Goal: Obtain resource: Download file/media

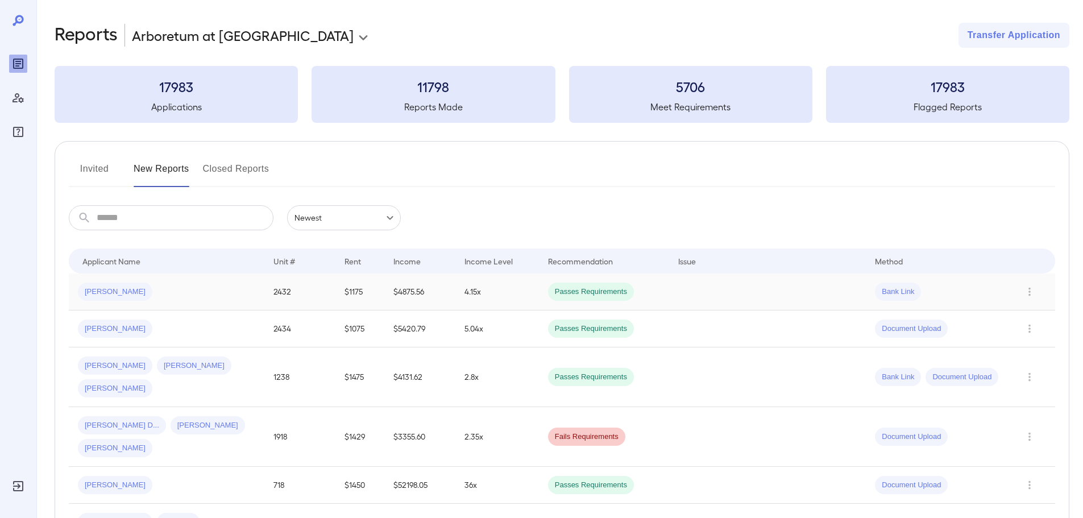
click at [186, 297] on div "[PERSON_NAME]" at bounding box center [166, 292] width 177 height 18
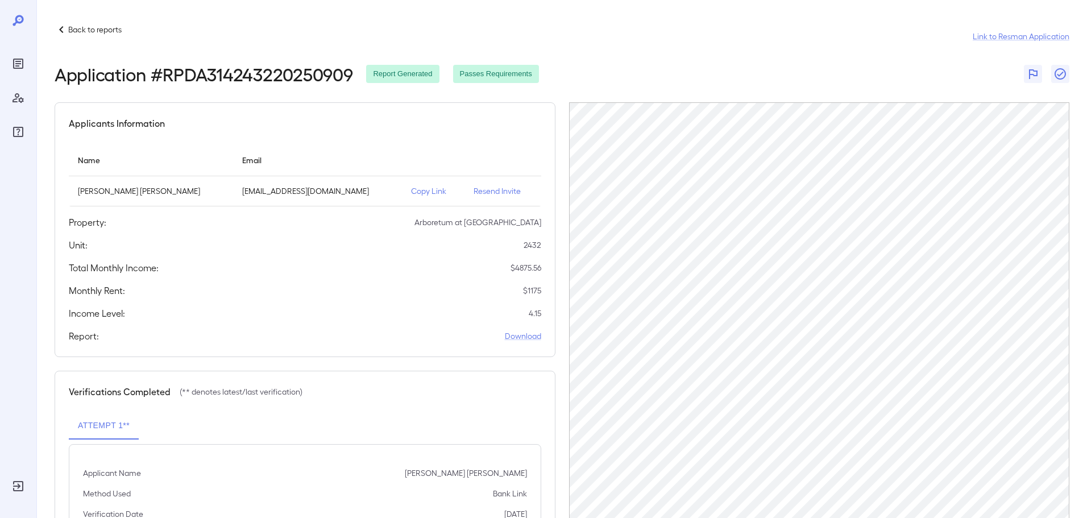
click at [80, 16] on div "Back to reports Link to Resman Application Application # RPDA314243220250909 Re…" at bounding box center [559, 285] width 1047 height 571
drag, startPoint x: 85, startPoint y: 19, endPoint x: 85, endPoint y: 26, distance: 6.8
click at [85, 20] on div "Back to reports Link to Resman Application Application # RPDA314243220250909 Re…" at bounding box center [559, 285] width 1047 height 571
click at [86, 27] on p "Back to reports" at bounding box center [94, 29] width 53 height 11
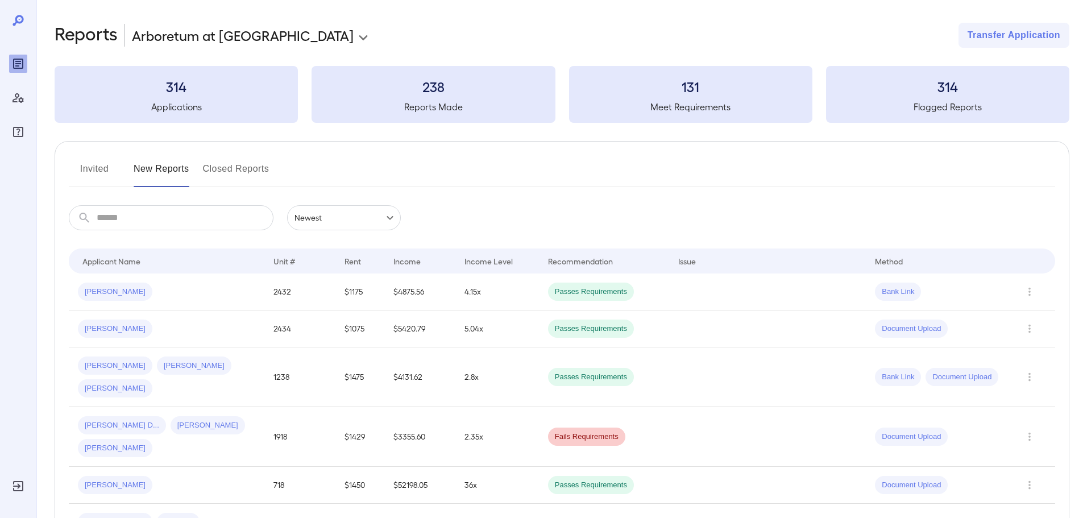
click at [79, 170] on button "Invited" at bounding box center [94, 173] width 51 height 27
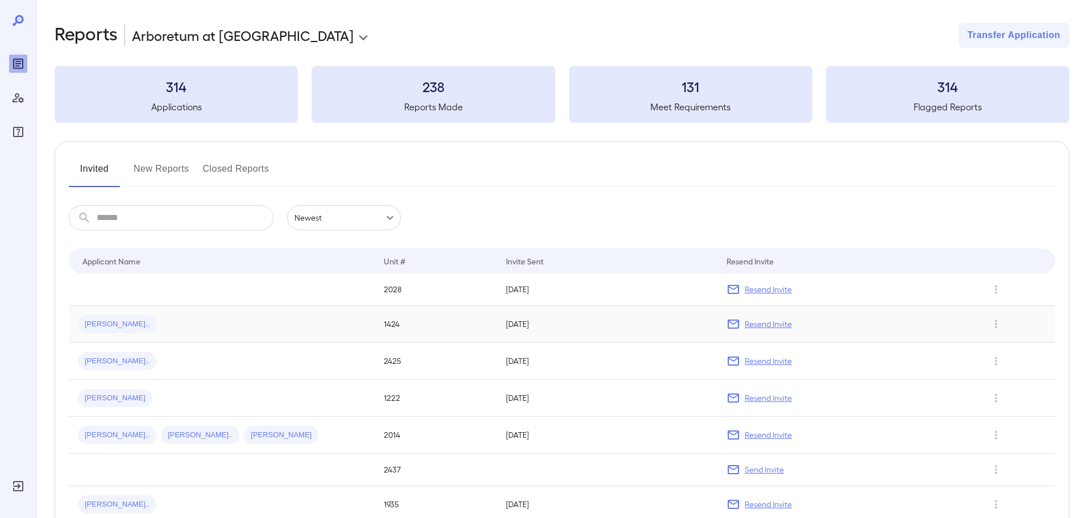
click at [773, 326] on p "Resend Invite" at bounding box center [768, 323] width 47 height 11
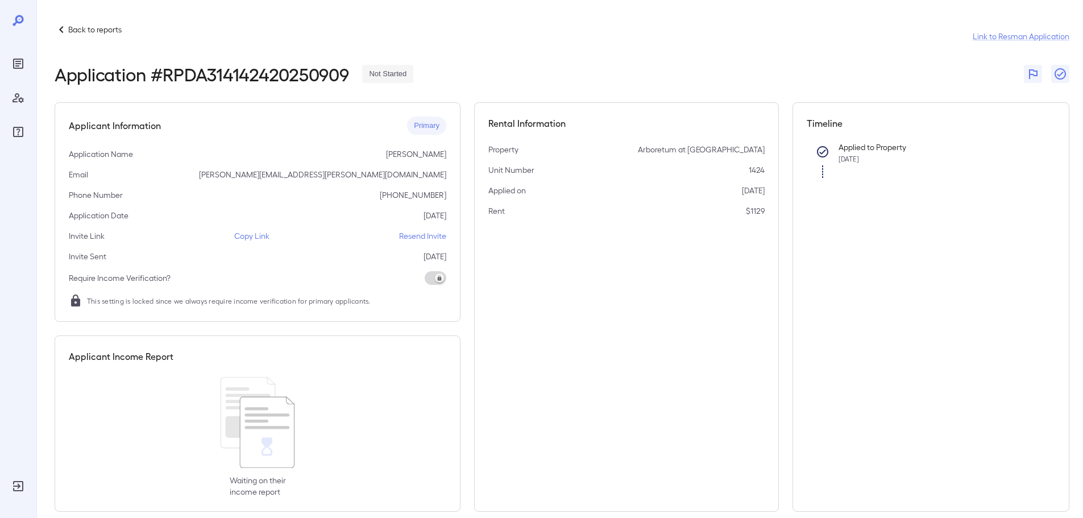
click at [420, 236] on p "Resend Invite" at bounding box center [422, 235] width 47 height 11
click at [99, 30] on p "Back to reports" at bounding box center [94, 29] width 53 height 11
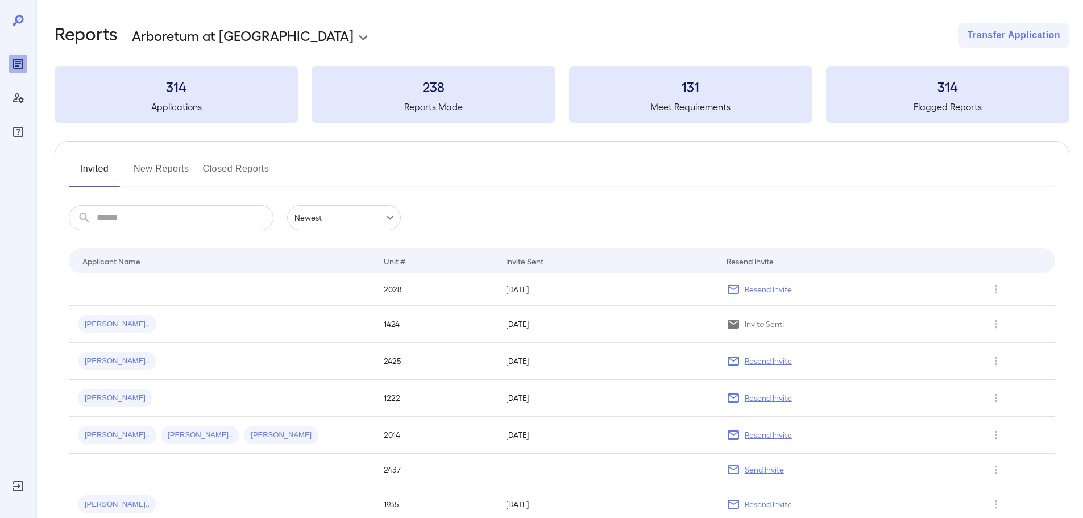
click at [238, 226] on input "text" at bounding box center [185, 217] width 177 height 25
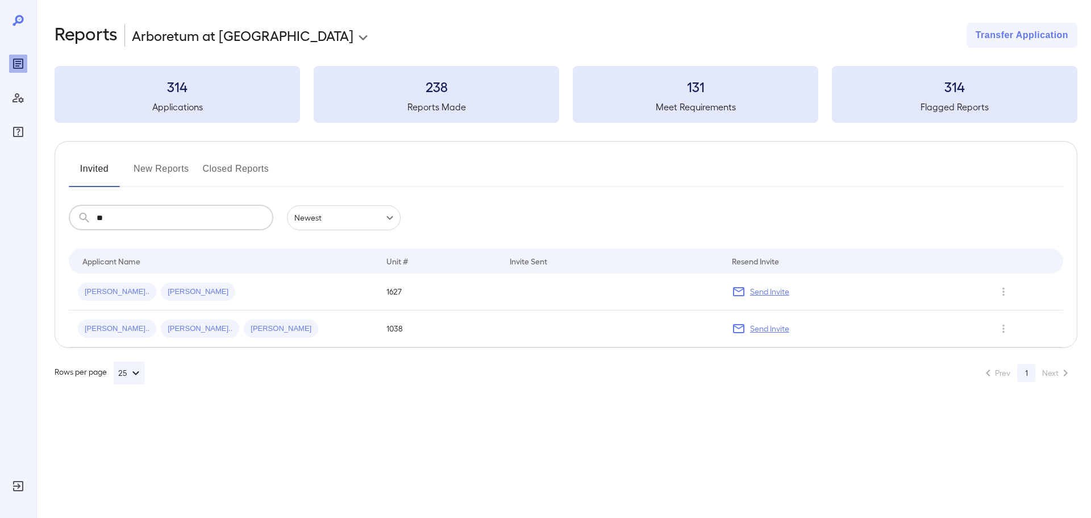
type input "*"
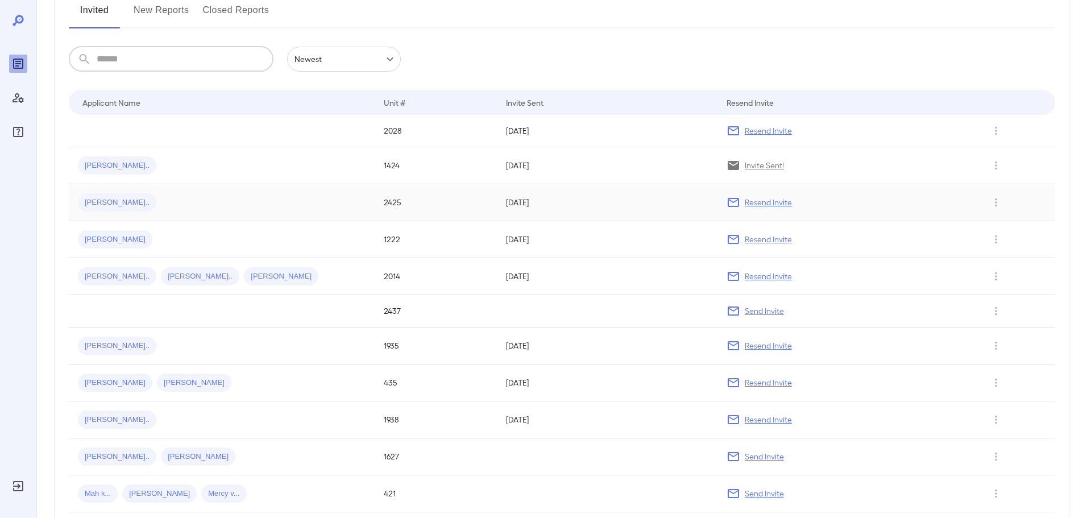
scroll to position [287, 0]
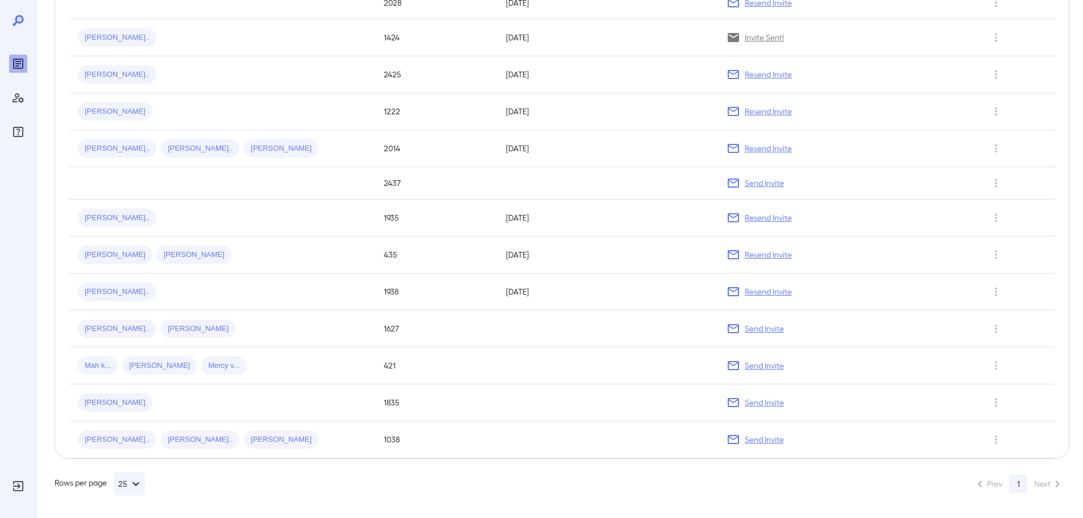
click at [1047, 481] on li "Next" at bounding box center [1049, 484] width 40 height 18
click at [1057, 483] on li "Next" at bounding box center [1049, 484] width 40 height 18
click at [1045, 488] on li "Next" at bounding box center [1049, 484] width 40 height 18
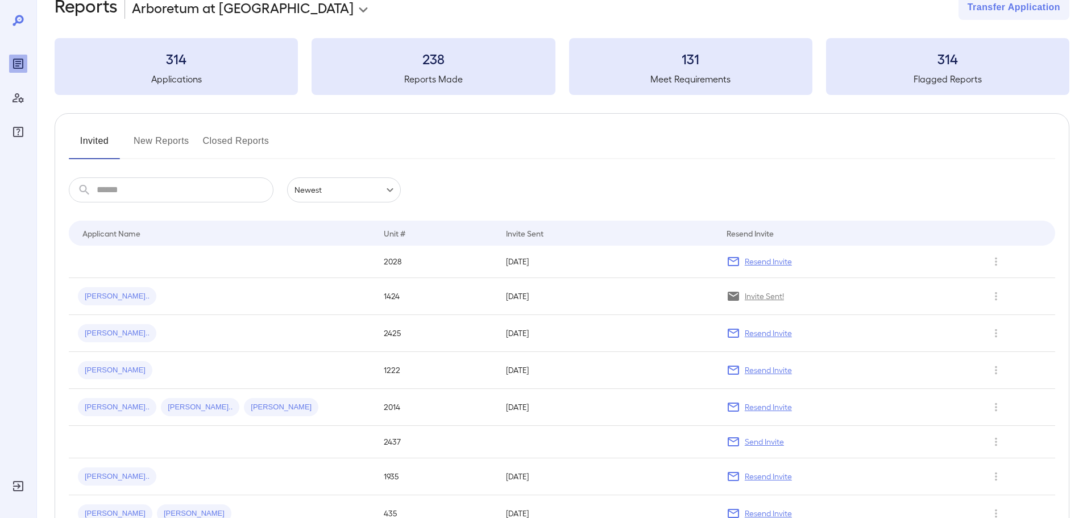
scroll to position [0, 0]
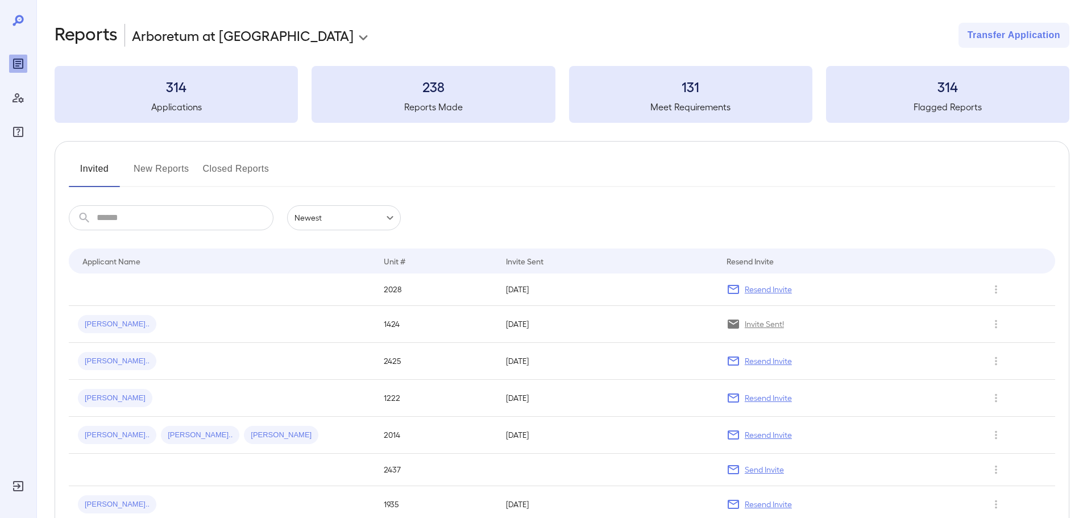
drag, startPoint x: 171, startPoint y: 169, endPoint x: 188, endPoint y: 174, distance: 17.6
click at [169, 169] on button "New Reports" at bounding box center [162, 173] width 56 height 27
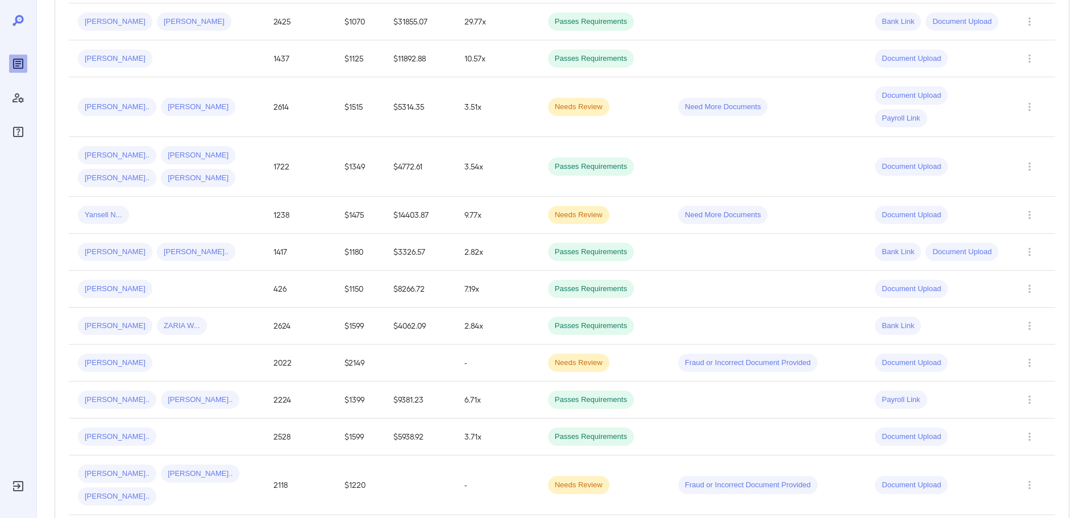
scroll to position [807, 0]
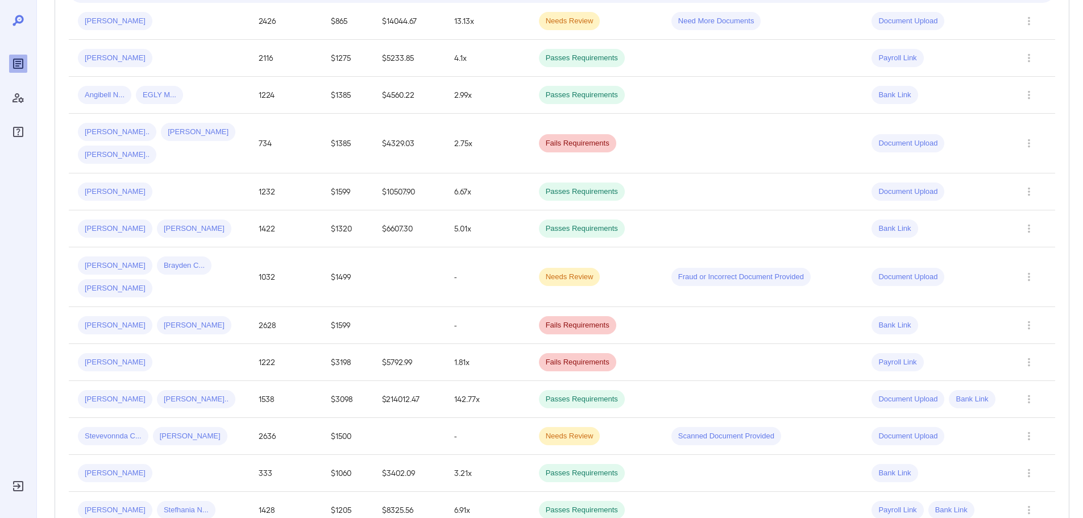
scroll to position [250, 0]
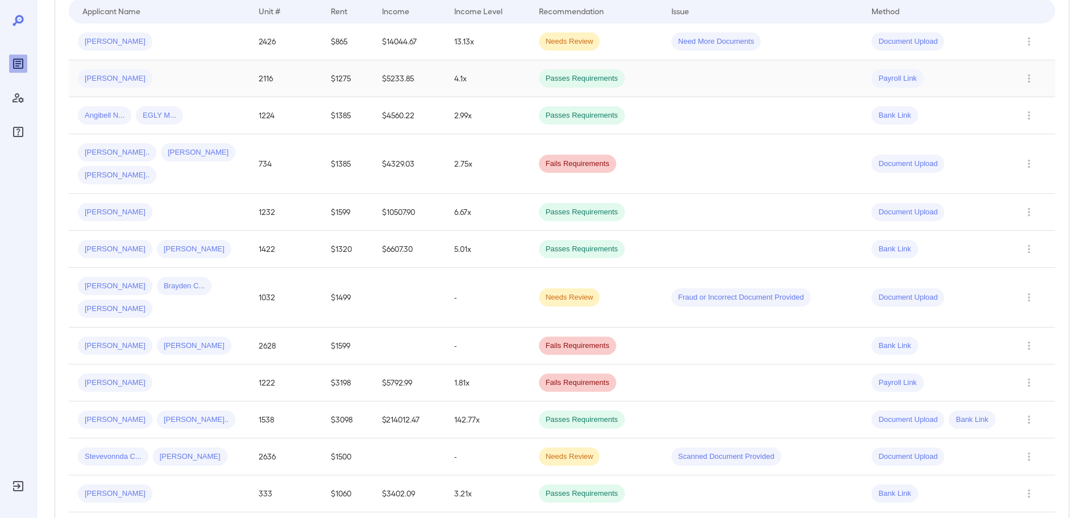
click at [388, 84] on td "$5233.85" at bounding box center [409, 78] width 72 height 37
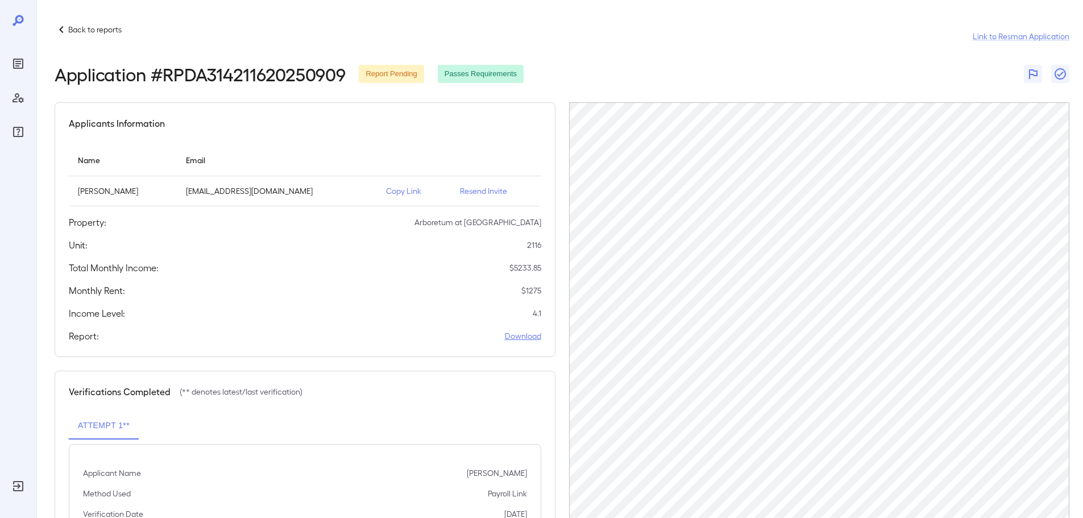
click at [524, 334] on link "Download" at bounding box center [523, 335] width 36 height 11
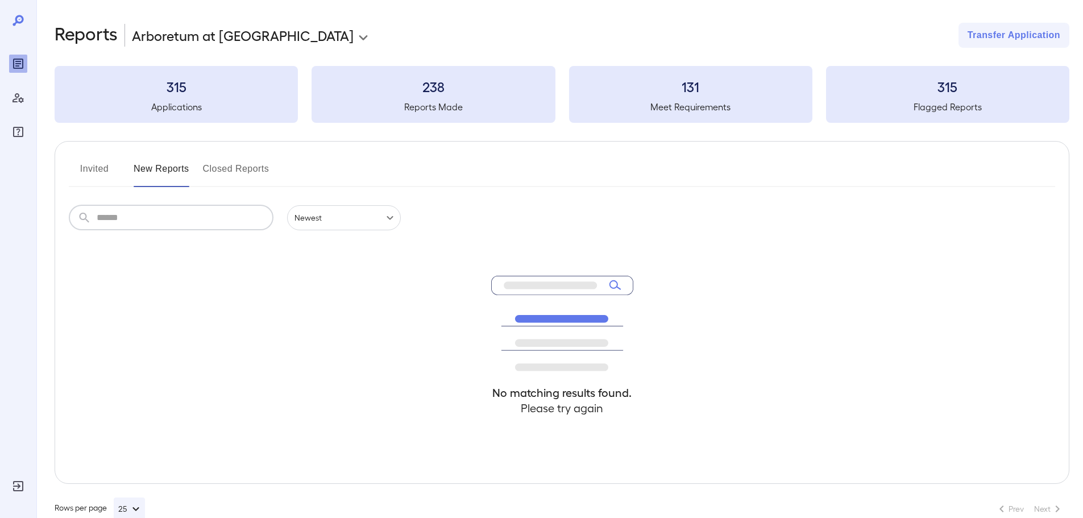
click at [149, 221] on input "text" at bounding box center [185, 217] width 177 height 25
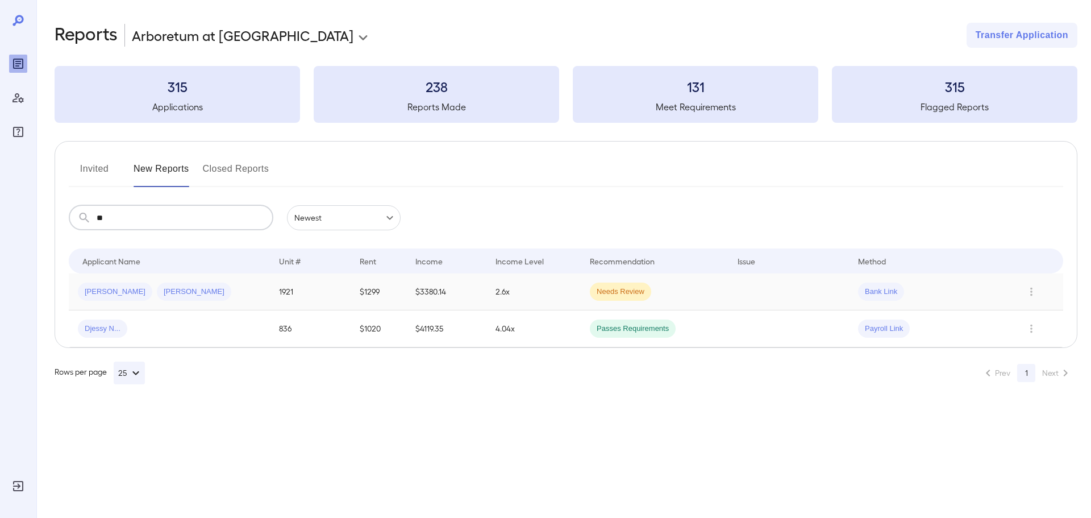
type input "**"
click at [280, 292] on td "1921" at bounding box center [310, 291] width 81 height 37
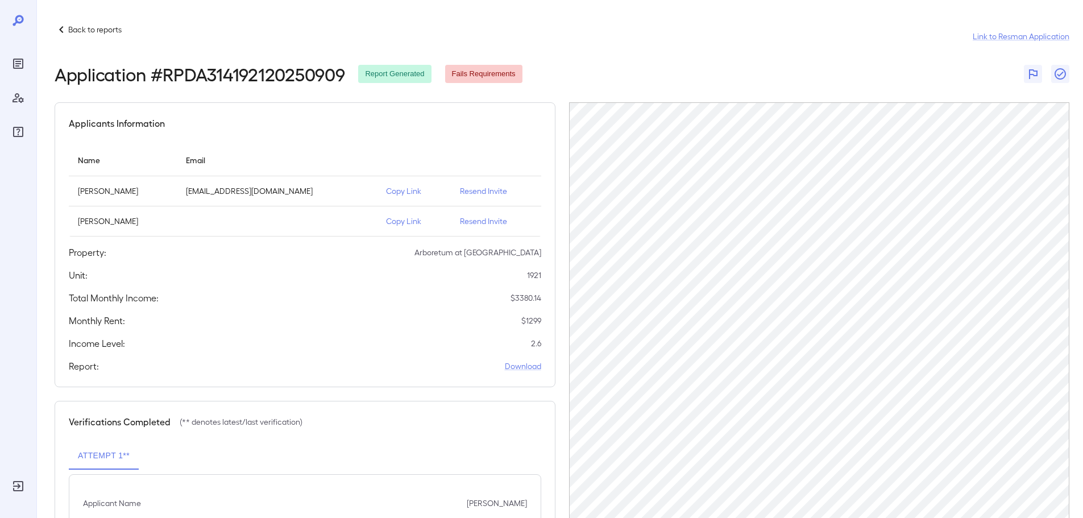
click at [60, 31] on icon at bounding box center [61, 29] width 4 height 7
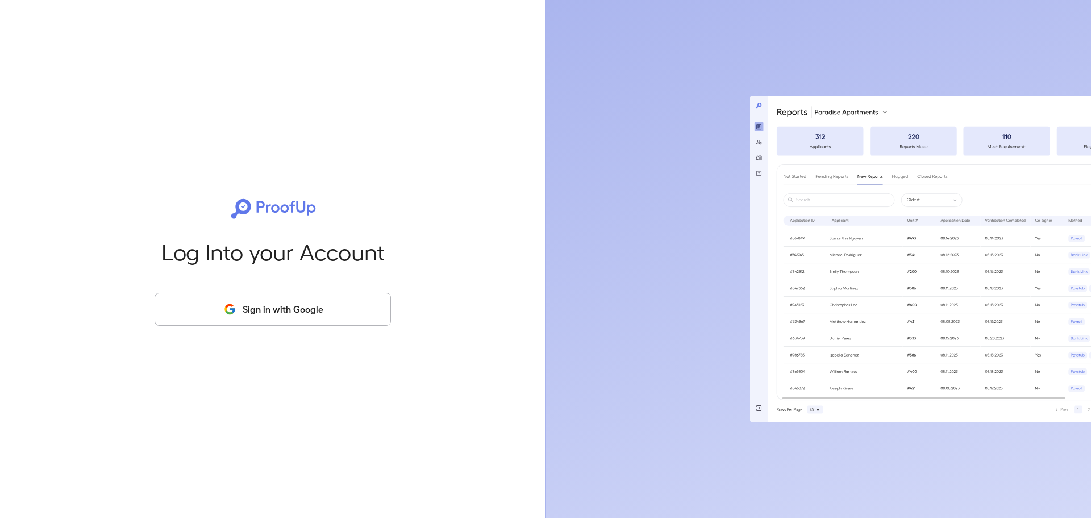
click at [298, 308] on button "Sign in with Google" at bounding box center [273, 309] width 236 height 33
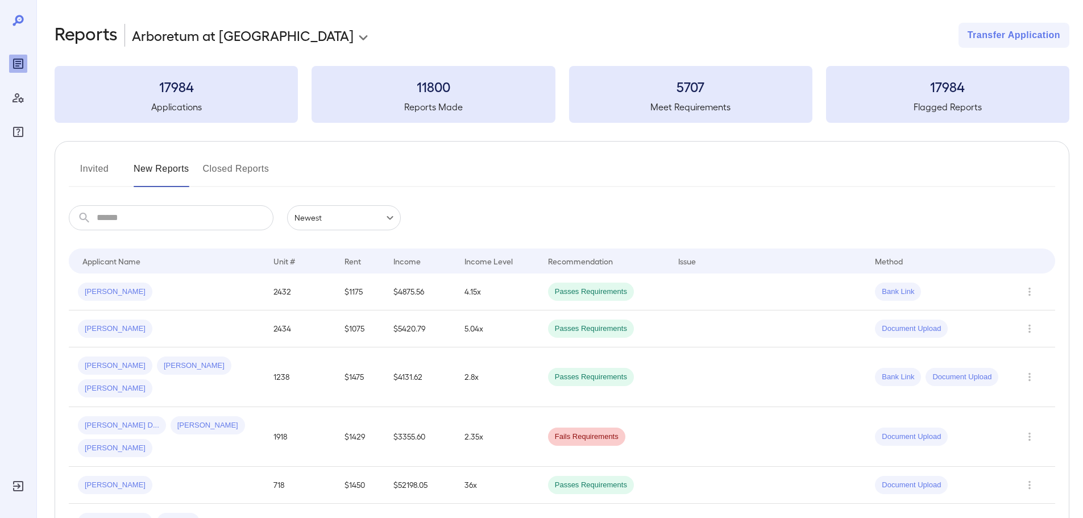
click at [128, 206] on input "text" at bounding box center [185, 217] width 177 height 25
click at [128, 216] on input "text" at bounding box center [185, 217] width 177 height 25
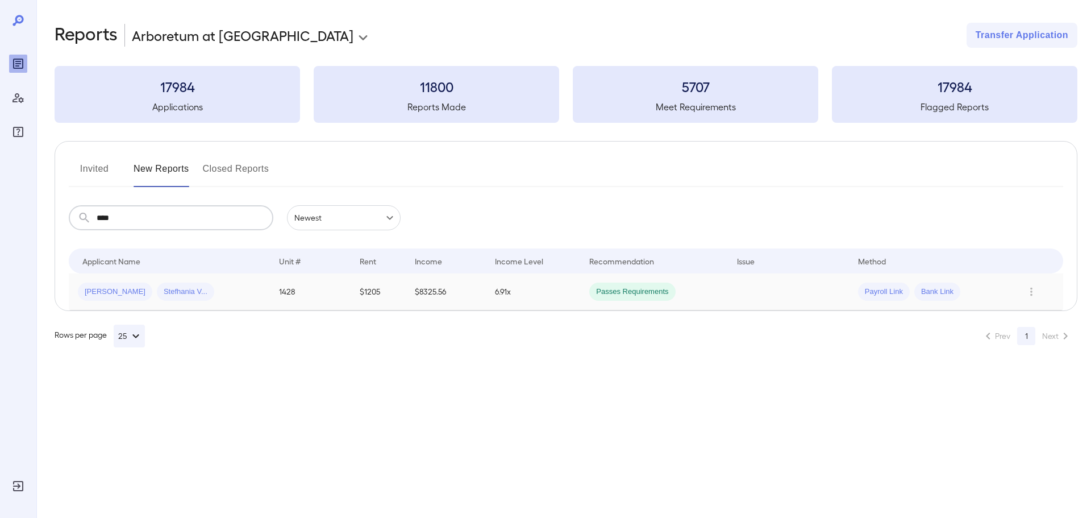
type input "****"
click at [256, 294] on div "[PERSON_NAME] Stefhania V..." at bounding box center [169, 292] width 183 height 18
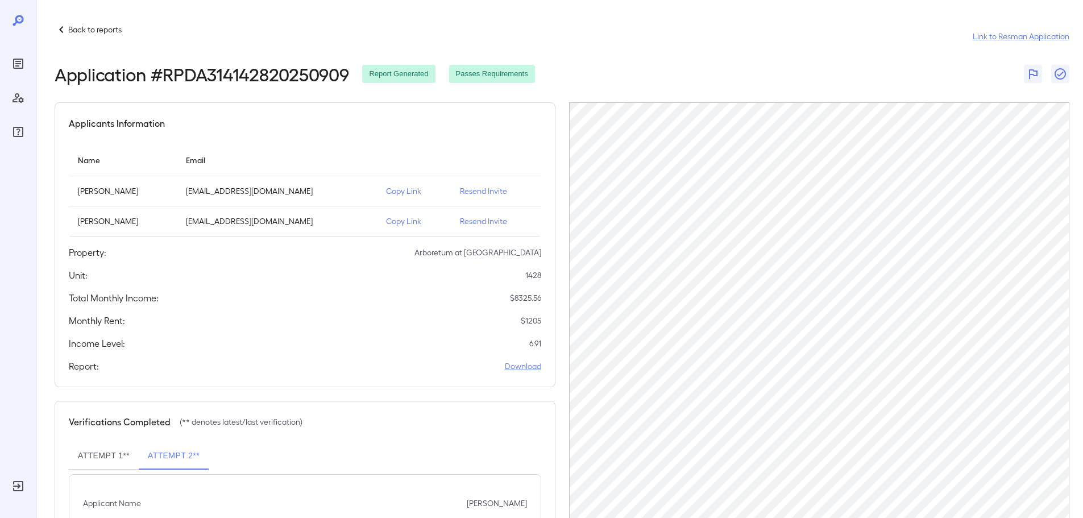
click at [529, 365] on link "Download" at bounding box center [523, 365] width 36 height 11
